Goal: Information Seeking & Learning: Find specific fact

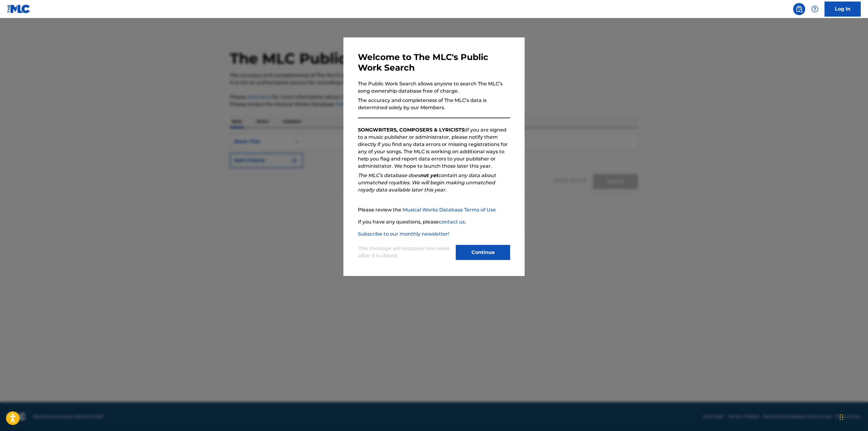
click at [208, 178] on div at bounding box center [434, 233] width 868 height 431
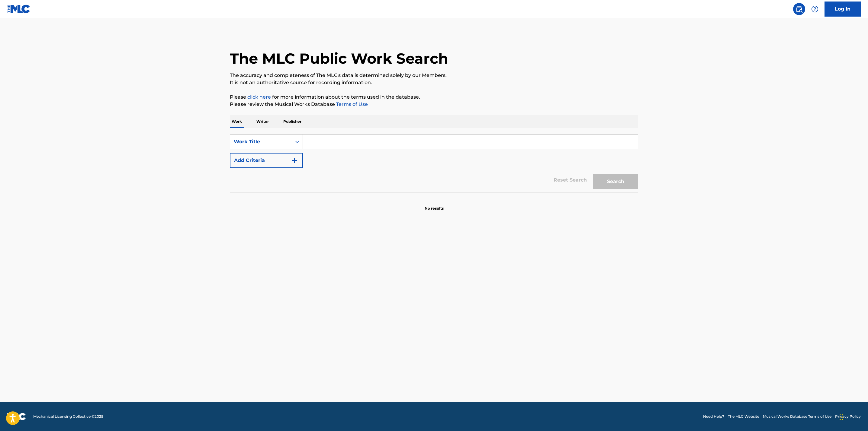
click at [331, 139] on input "Search Form" at bounding box center [470, 142] width 335 height 14
type input "the midnight special"
click at [593, 174] on button "Search" at bounding box center [615, 181] width 45 height 15
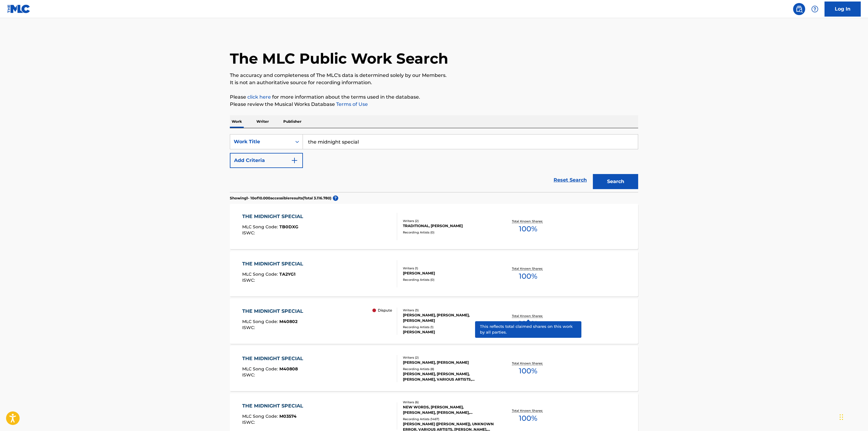
click at [525, 314] on p "Total Known Shares:" at bounding box center [528, 316] width 32 height 5
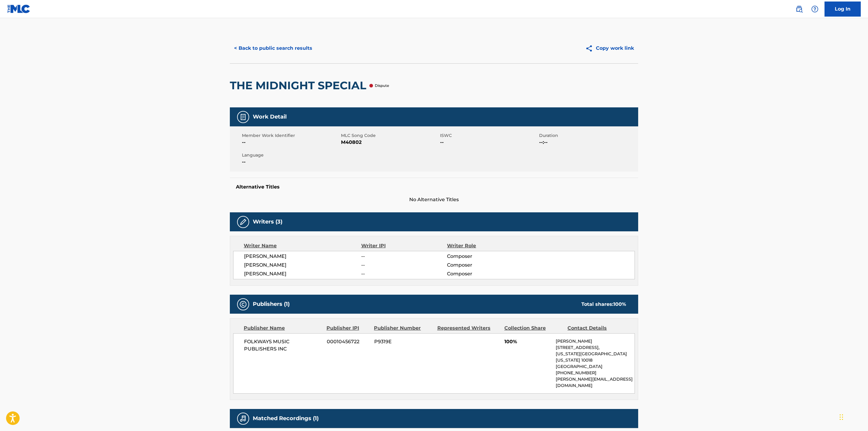
scroll to position [63, 0]
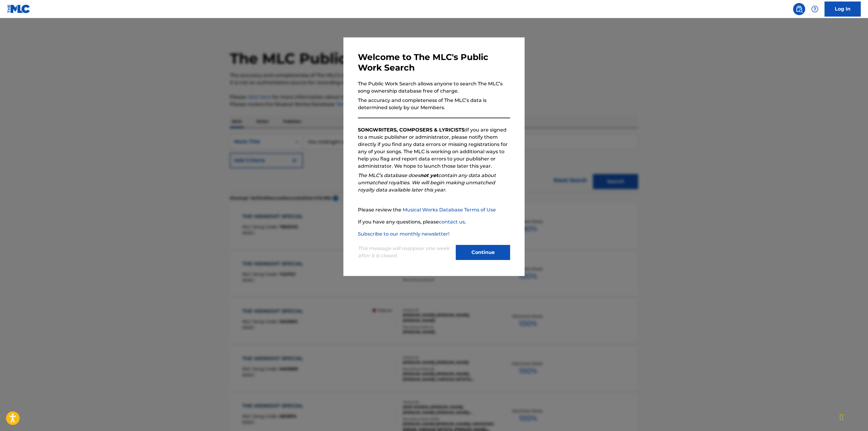
click at [100, 186] on div at bounding box center [434, 233] width 868 height 431
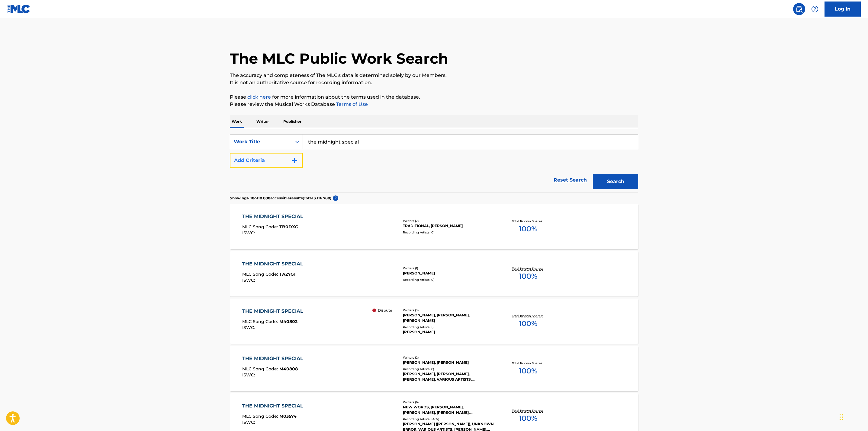
click at [293, 160] on img "Search Form" at bounding box center [294, 160] width 7 height 7
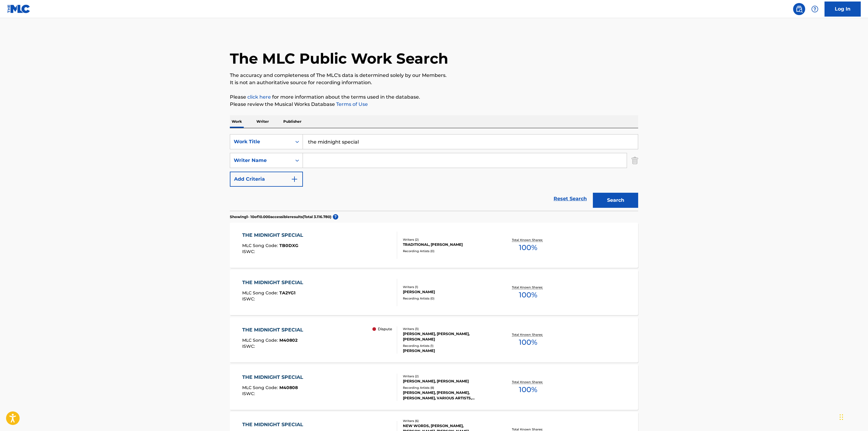
click at [324, 162] on input "Search Form" at bounding box center [465, 160] width 324 height 14
type input "[PERSON_NAME]"
click at [593, 193] on button "Search" at bounding box center [615, 200] width 45 height 15
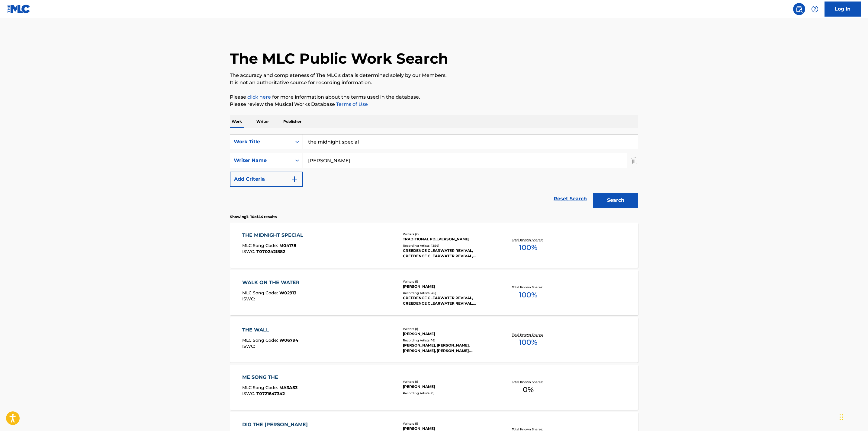
click at [517, 237] on div "Total Known Shares: 100 %" at bounding box center [528, 245] width 68 height 18
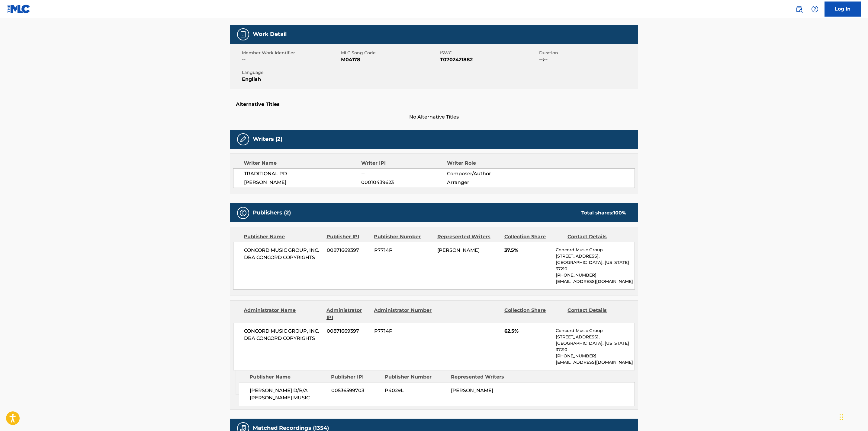
scroll to position [92, 0]
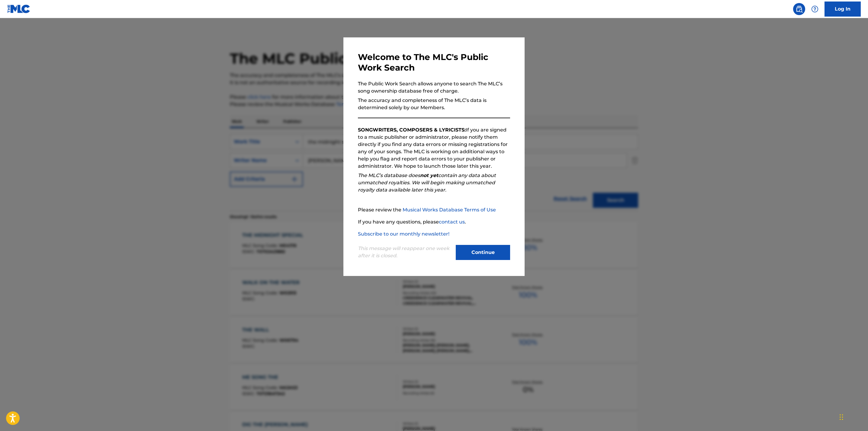
click at [632, 71] on div at bounding box center [434, 233] width 868 height 431
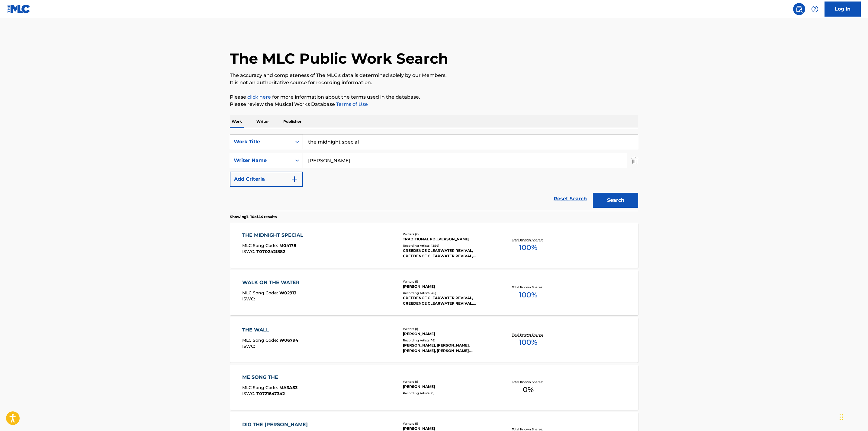
drag, startPoint x: 382, startPoint y: 144, endPoint x: 260, endPoint y: 135, distance: 122.6
click at [260, 135] on div "SearchWithCriteria825d7fd4-f7db-4cf1-bf17-a246f1042008 Work Title the midnight …" at bounding box center [434, 141] width 408 height 15
type input "poison"
click at [166, 147] on main "The MLC Public Work Search The accuracy and completeness of The MLC's data is d…" at bounding box center [434, 373] width 868 height 711
drag, startPoint x: 355, startPoint y: 163, endPoint x: 272, endPoint y: 155, distance: 83.7
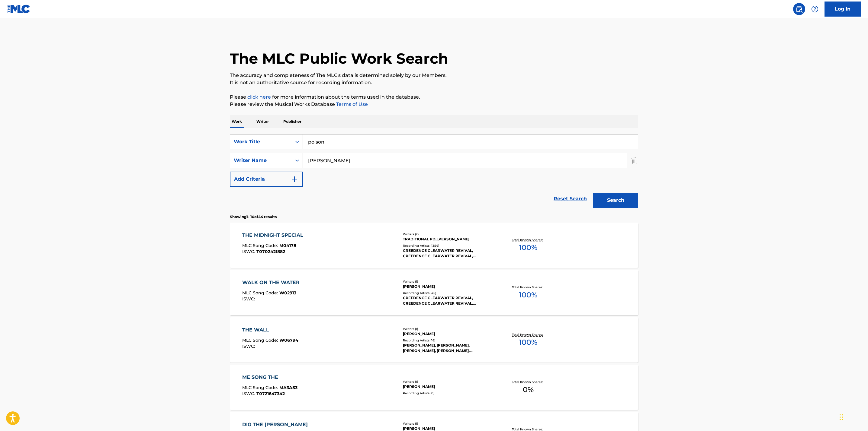
click at [272, 155] on div "SearchWithCriteria2b77eefa-04b1-4ed3-b69e-4c00638c23fb Writer Name [PERSON_NAME]" at bounding box center [434, 160] width 408 height 15
type input "[PERSON_NAME]"
click at [593, 193] on button "Search" at bounding box center [615, 200] width 45 height 15
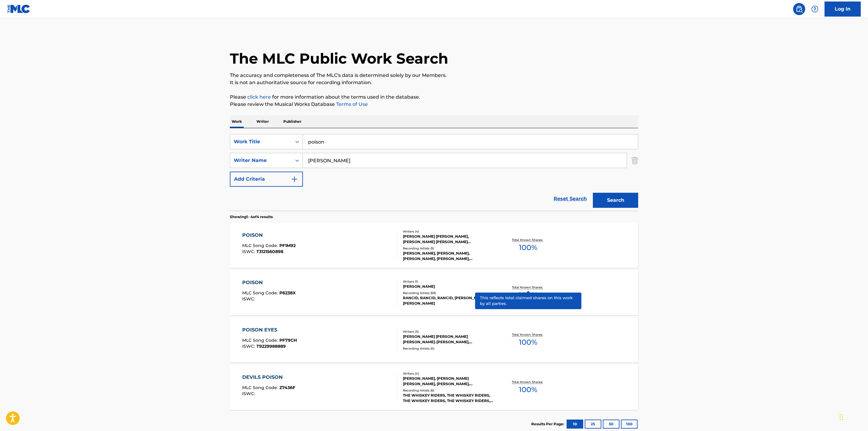
click at [530, 286] on p "Total Known Shares:" at bounding box center [528, 287] width 32 height 5
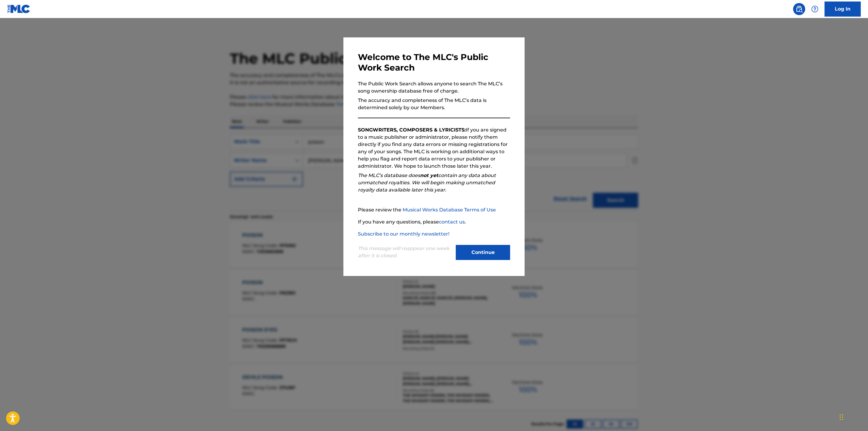
click at [609, 129] on div at bounding box center [434, 233] width 868 height 431
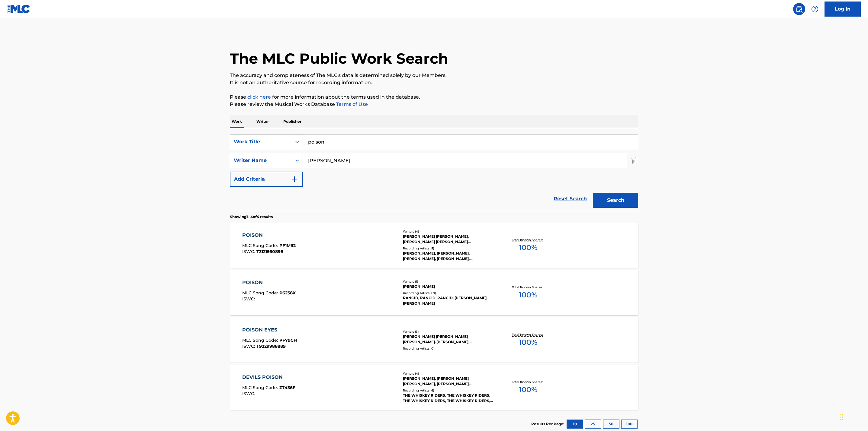
drag, startPoint x: 381, startPoint y: 145, endPoint x: 296, endPoint y: 135, distance: 84.8
click at [296, 135] on div "SearchWithCriteria825d7fd4-f7db-4cf1-bf17-a246f1042008 Work Title poison" at bounding box center [434, 141] width 408 height 15
type input "by my side"
drag, startPoint x: 347, startPoint y: 159, endPoint x: 280, endPoint y: 157, distance: 67.1
click at [280, 157] on div "SearchWithCriteria2b77eefa-04b1-4ed3-b69e-4c00638c23fb Writer Name [PERSON_NAME]" at bounding box center [434, 160] width 408 height 15
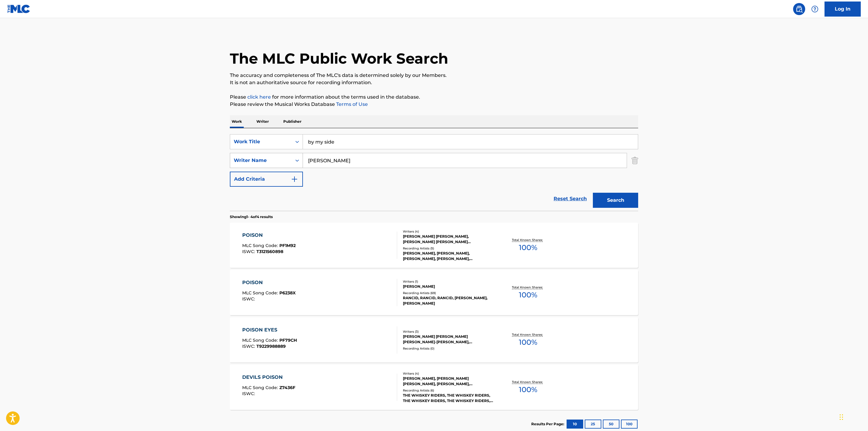
type input "[PERSON_NAME]"
click at [593, 193] on button "Search" at bounding box center [615, 200] width 45 height 15
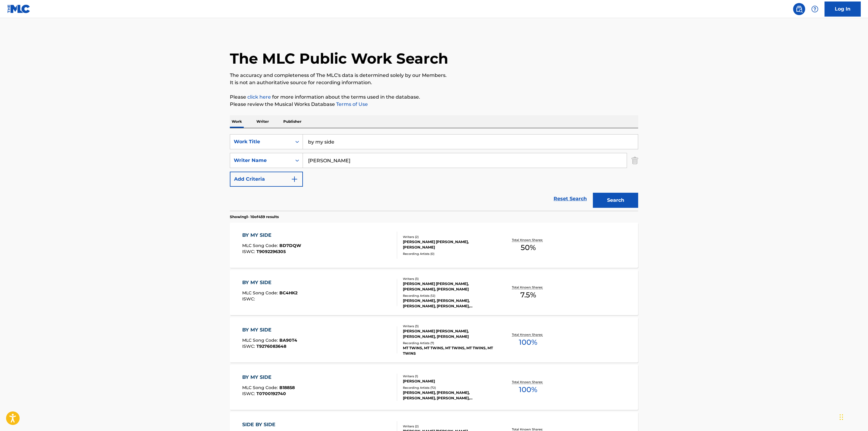
click at [520, 379] on div "Total Known Shares: 100 %" at bounding box center [528, 388] width 68 height 18
